Goal: Obtain resource: Download file/media

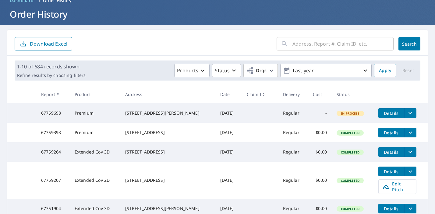
scroll to position [32, 0]
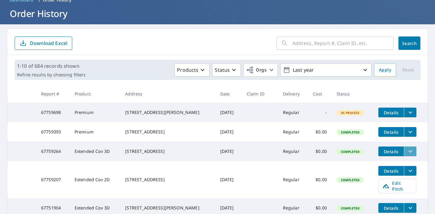
click at [407, 155] on icon "filesDropdownBtn-67759264" at bounding box center [410, 151] width 7 height 7
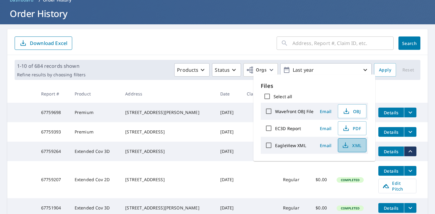
click at [347, 148] on icon "button" at bounding box center [345, 147] width 5 height 2
click at [357, 146] on span "XML" at bounding box center [351, 145] width 19 height 7
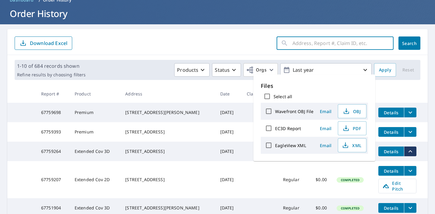
click at [337, 43] on input "text" at bounding box center [342, 43] width 101 height 17
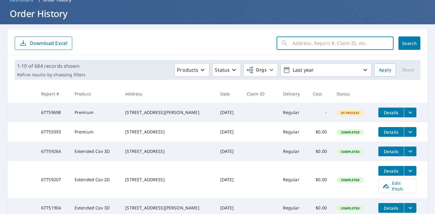
paste input "84 Stony Ridge"
type input "84 Stony Ridge"
click at [408, 41] on span "Search" at bounding box center [409, 44] width 12 height 6
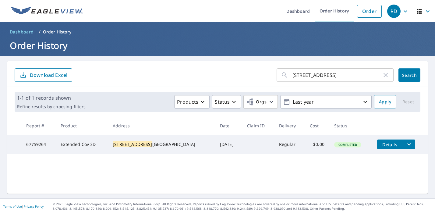
click at [405, 146] on icon "filesDropdownBtn-67759264" at bounding box center [408, 144] width 7 height 7
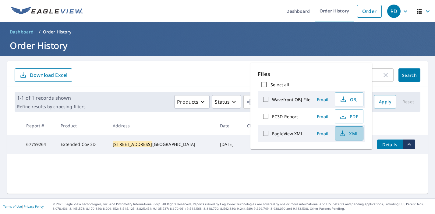
click at [350, 139] on button "XML" at bounding box center [349, 134] width 29 height 14
click at [348, 120] on span "PDF" at bounding box center [348, 116] width 19 height 7
